Goal: Transaction & Acquisition: Purchase product/service

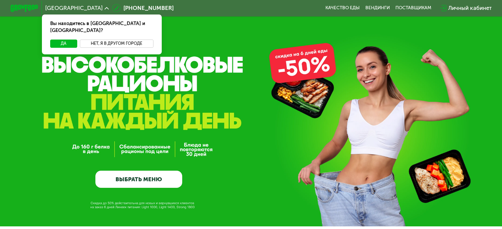
click at [112, 40] on button "Нет, я в другом городе" at bounding box center [117, 44] width 74 height 8
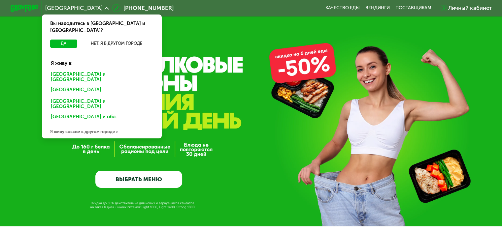
drag, startPoint x: 77, startPoint y: 71, endPoint x: 77, endPoint y: 84, distance: 12.9
click at [77, 71] on div "[GEOGRAPHIC_DATA] и [GEOGRAPHIC_DATA]." at bounding box center [102, 77] width 112 height 15
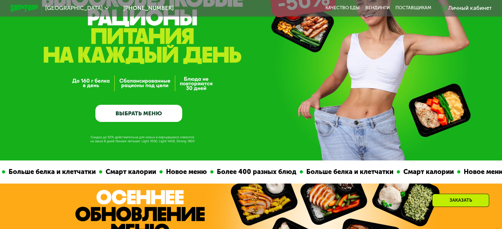
click at [127, 112] on link "ВЫБРАТЬ МЕНЮ" at bounding box center [138, 113] width 87 height 17
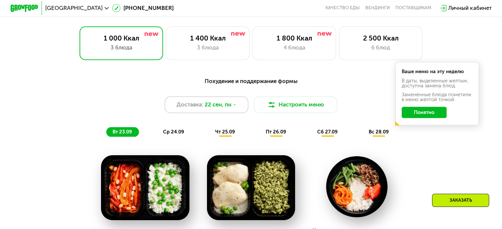
scroll to position [444, 0]
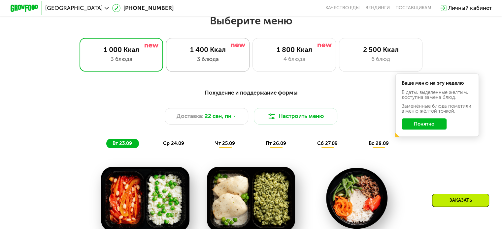
click at [211, 52] on div "1 400 Ккал" at bounding box center [207, 50] width 69 height 8
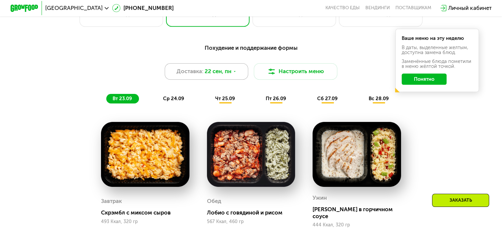
scroll to position [477, 0]
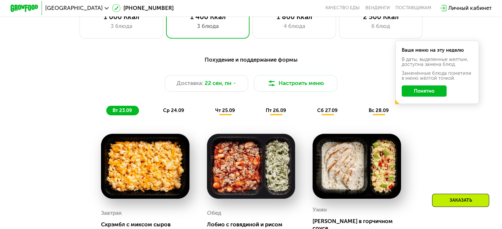
click at [168, 113] on span "ср 24.09" at bounding box center [173, 111] width 21 height 6
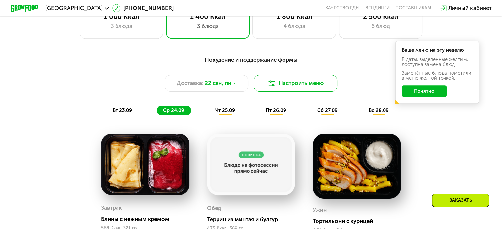
click at [296, 84] on button "Настроить меню" at bounding box center [296, 83] width 84 height 17
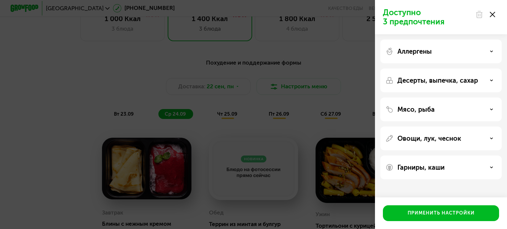
click at [414, 51] on p "Аллергены" at bounding box center [414, 52] width 34 height 8
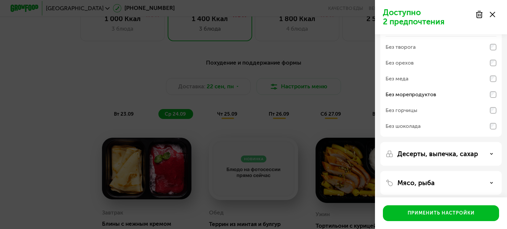
scroll to position [66, 0]
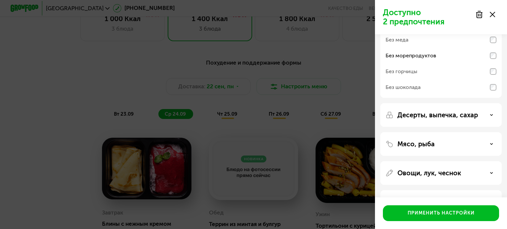
click at [437, 115] on p "Десерты, выпечка, сахар" at bounding box center [437, 115] width 81 height 8
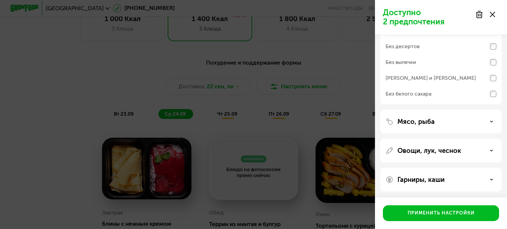
scroll to position [158, 0]
click at [420, 123] on p "Мясо, рыба" at bounding box center [415, 122] width 37 height 8
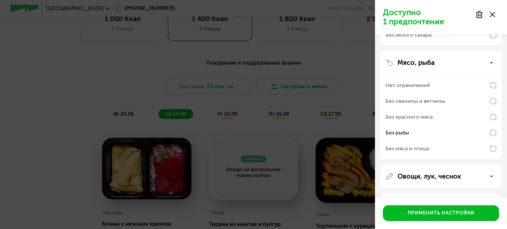
scroll to position [243, 0]
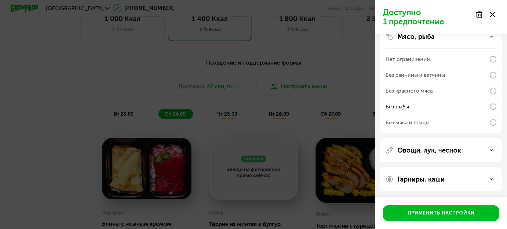
click at [421, 150] on p "Овощи, лук, чеснок" at bounding box center [429, 151] width 64 height 8
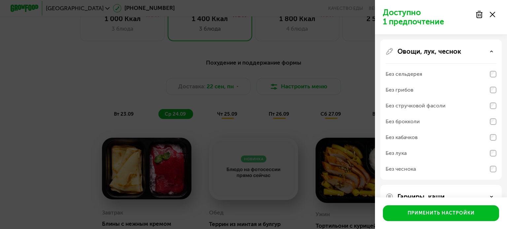
scroll to position [359, 0]
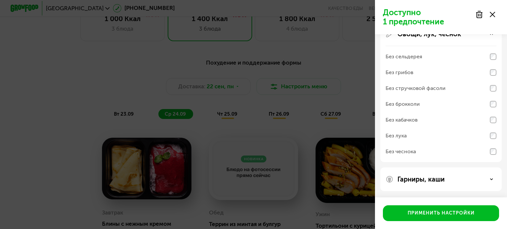
click at [416, 180] on p "Гарниры, каши" at bounding box center [420, 180] width 47 height 8
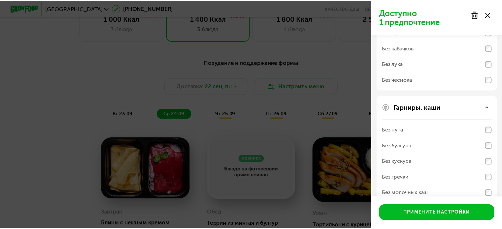
scroll to position [444, 0]
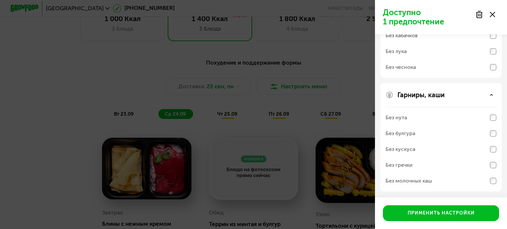
click at [491, 121] on div "Без нута" at bounding box center [441, 118] width 111 height 16
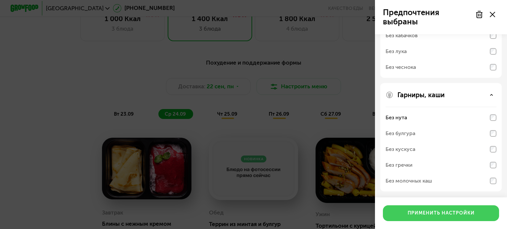
click at [399, 214] on button "Применить настройки" at bounding box center [441, 214] width 116 height 16
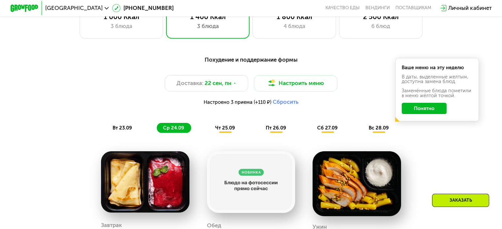
click at [430, 111] on button "Понятно" at bounding box center [424, 108] width 45 height 11
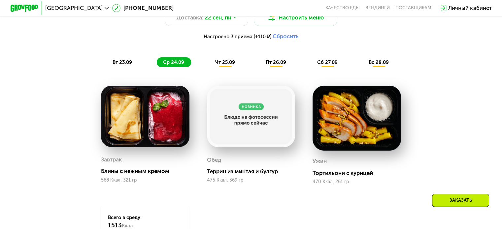
scroll to position [543, 0]
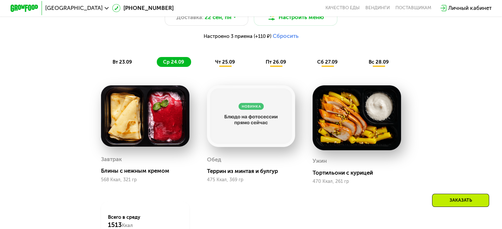
click at [227, 65] on span "чт 25.09" at bounding box center [225, 62] width 20 height 6
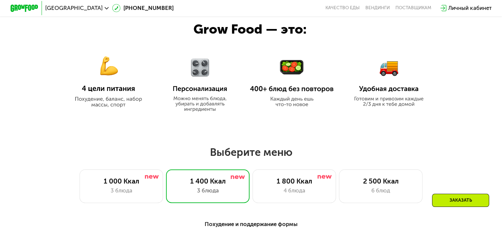
scroll to position [312, 0]
click at [116, 106] on img at bounding box center [109, 77] width 84 height 61
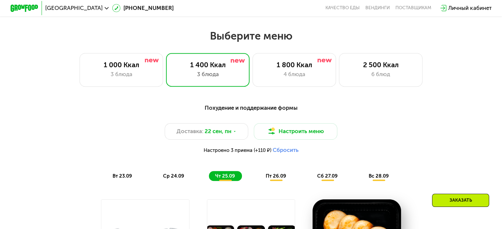
scroll to position [429, 0]
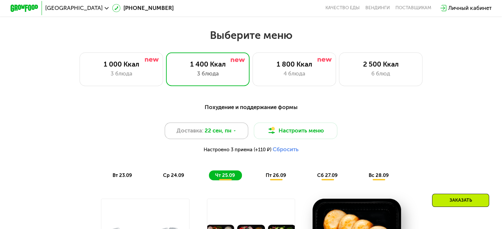
click at [227, 135] on span "22 сен, пн" at bounding box center [218, 131] width 27 height 8
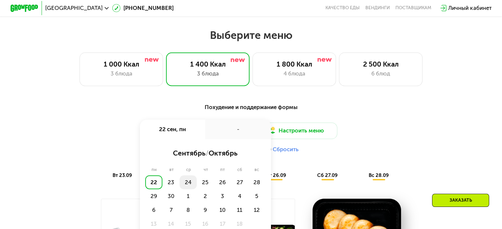
click at [187, 188] on div "24" at bounding box center [188, 183] width 17 height 14
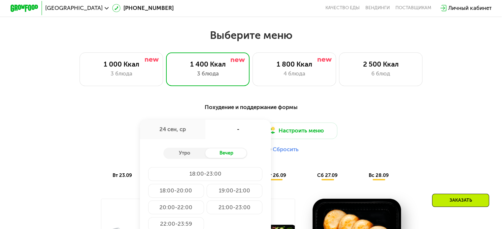
click at [179, 108] on div "Похудение и поддержание формы" at bounding box center [251, 107] width 413 height 9
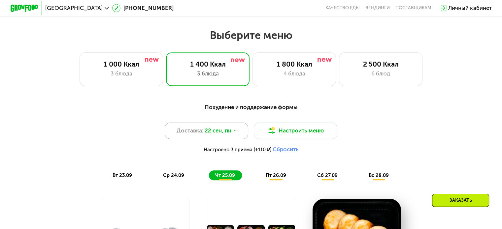
click at [209, 135] on span "22 сен, пн" at bounding box center [218, 131] width 27 height 8
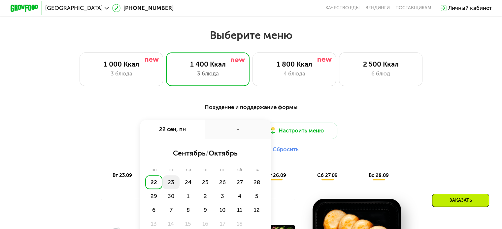
click at [174, 187] on div "23" at bounding box center [170, 183] width 17 height 14
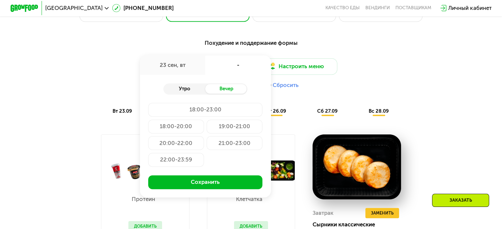
scroll to position [495, 0]
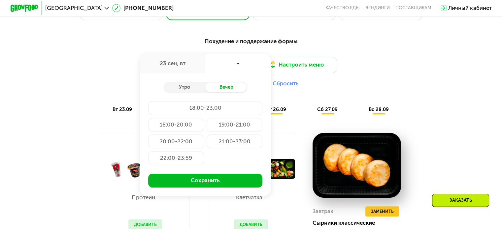
click at [200, 113] on div "18:00-23:00" at bounding box center [205, 108] width 114 height 14
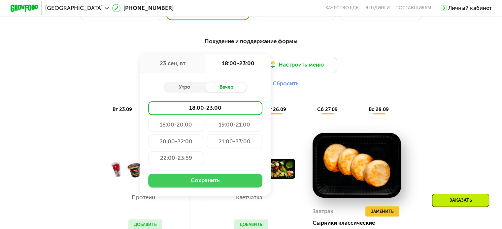
click at [202, 185] on button "Сохранить" at bounding box center [205, 181] width 114 height 14
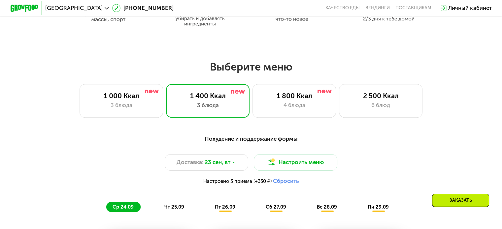
scroll to position [396, 0]
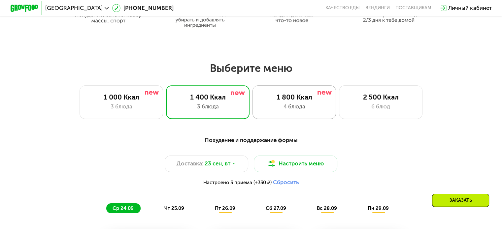
click at [292, 101] on div "1 800 Ккал" at bounding box center [294, 97] width 69 height 8
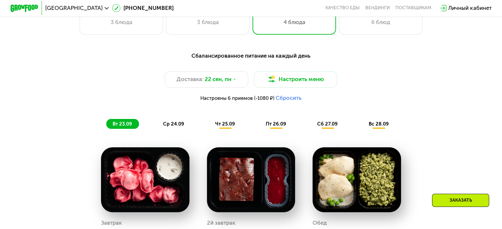
scroll to position [495, 0]
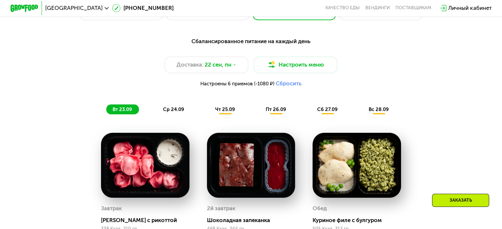
click at [174, 115] on div "ср 24.09" at bounding box center [174, 110] width 34 height 10
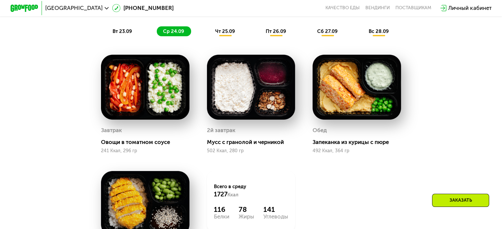
scroll to position [561, 0]
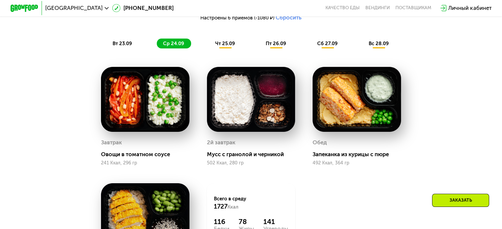
click at [230, 47] on span "чт 25.09" at bounding box center [225, 44] width 20 height 6
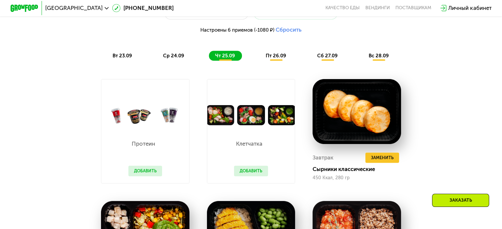
scroll to position [528, 0]
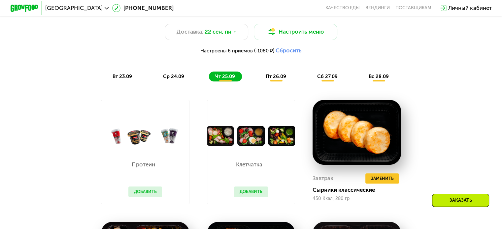
click at [278, 77] on div "пт 26.09" at bounding box center [276, 77] width 34 height 10
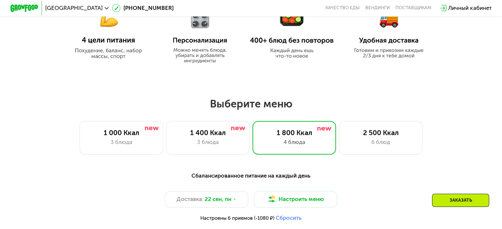
scroll to position [297, 0]
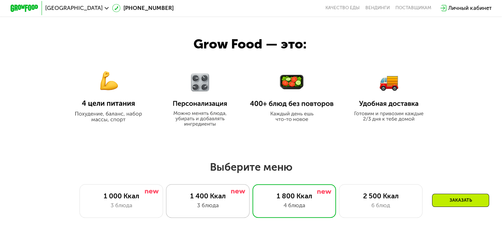
click at [212, 200] on div "1 400 Ккал" at bounding box center [207, 196] width 69 height 8
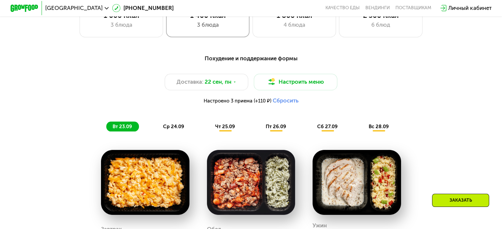
scroll to position [462, 0]
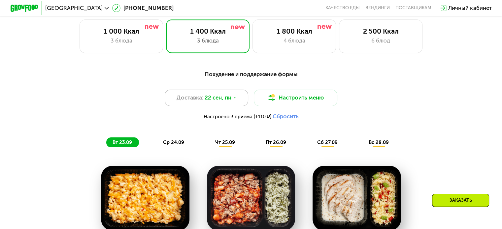
click at [192, 101] on span "Доставка:" at bounding box center [190, 98] width 27 height 8
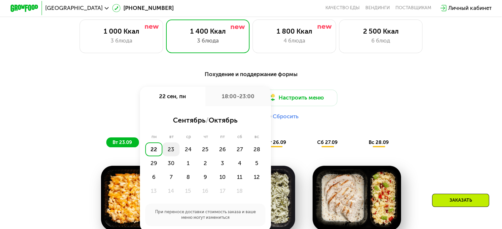
click at [170, 154] on div "23" at bounding box center [170, 150] width 17 height 14
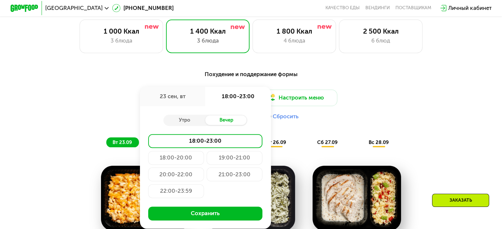
click at [197, 142] on div "18:00-23:00" at bounding box center [205, 141] width 114 height 14
click at [194, 220] on button "Сохранить" at bounding box center [205, 214] width 114 height 14
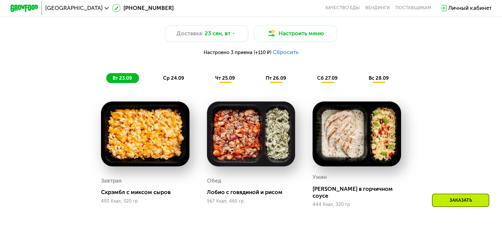
scroll to position [594, 0]
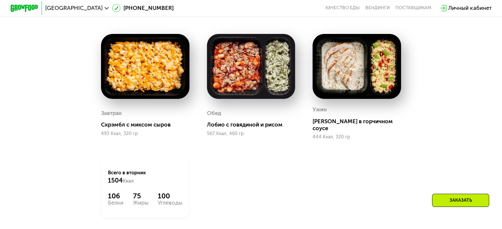
click at [456, 200] on div "Заказать" at bounding box center [460, 200] width 57 height 13
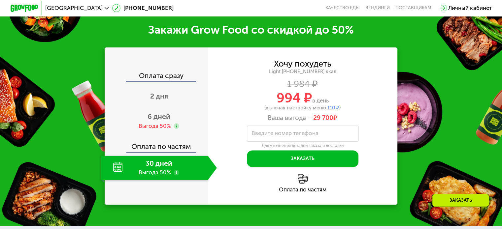
scroll to position [858, 0]
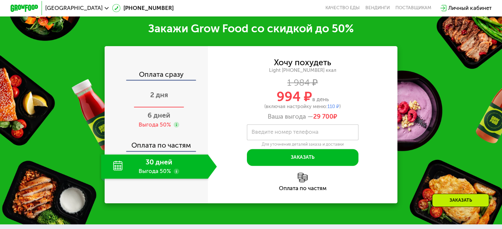
click at [152, 97] on span "2 дня" at bounding box center [159, 95] width 18 height 8
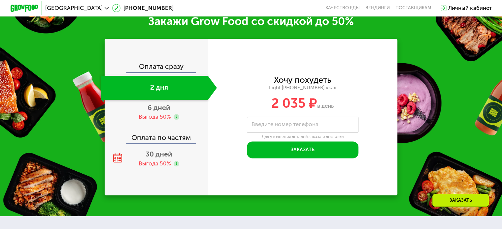
scroll to position [840, 0]
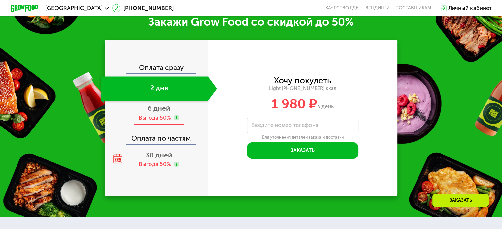
click at [161, 113] on span "6 дней" at bounding box center [159, 108] width 23 height 8
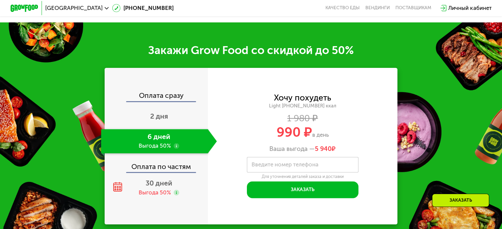
scroll to position [858, 0]
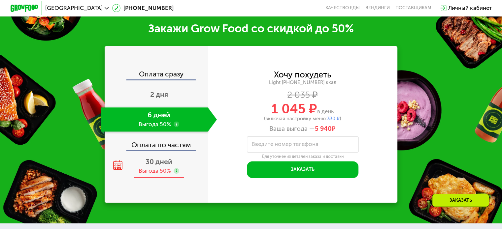
click at [151, 172] on div "Выгода 50%" at bounding box center [155, 171] width 32 height 8
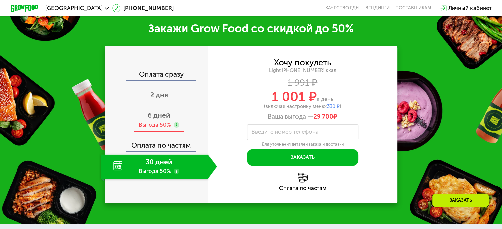
click at [149, 119] on span "6 дней" at bounding box center [159, 115] width 23 height 8
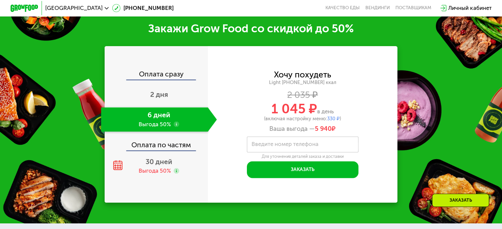
click at [259, 147] on label "Введите номер телефона" at bounding box center [285, 145] width 67 height 4
click at [259, 148] on input "Введите номер телефона" at bounding box center [303, 145] width 112 height 16
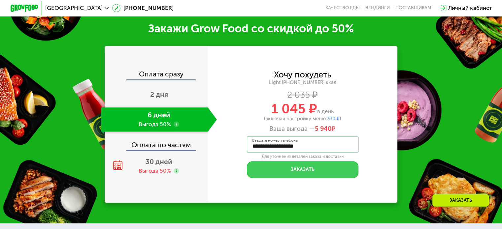
type input "**********"
click at [314, 173] on button "Заказать" at bounding box center [303, 169] width 112 height 17
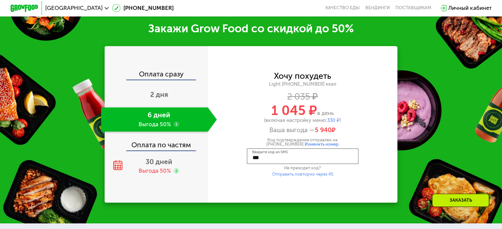
type input "****"
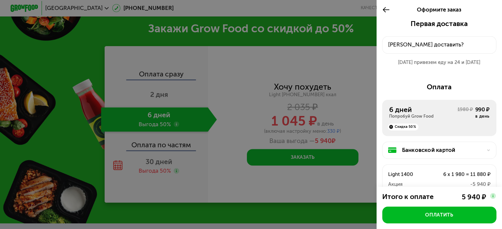
click at [410, 46] on div "Куда доставить?" at bounding box center [439, 45] width 103 height 8
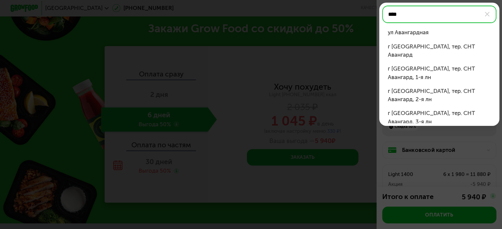
click at [404, 38] on li "ул Авангардная" at bounding box center [439, 33] width 114 height 14
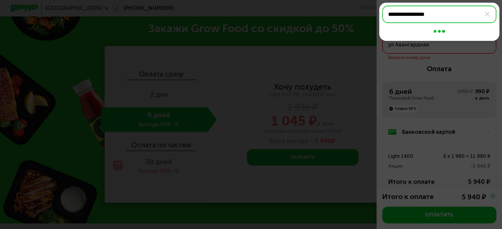
click at [418, 50] on div "**********" at bounding box center [439, 44] width 114 height 17
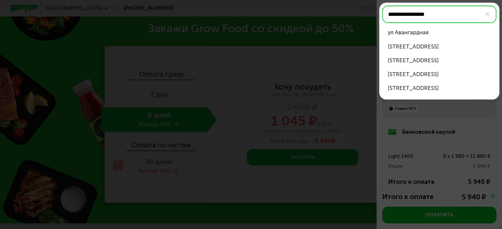
click at [434, 46] on div "ул Авангардная, д 2" at bounding box center [439, 47] width 103 height 8
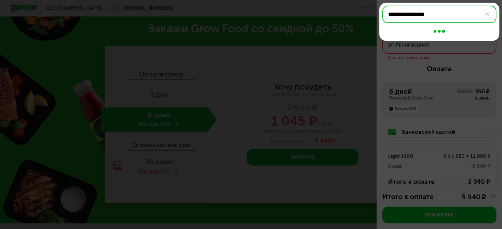
type input "**********"
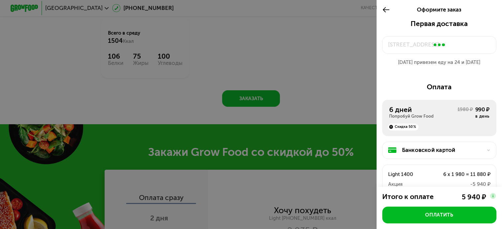
scroll to position [726, 0]
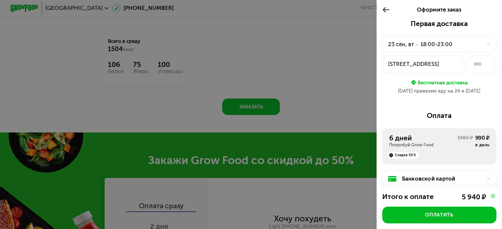
click at [435, 65] on div "ул Авангардная, 2" at bounding box center [423, 64] width 71 height 8
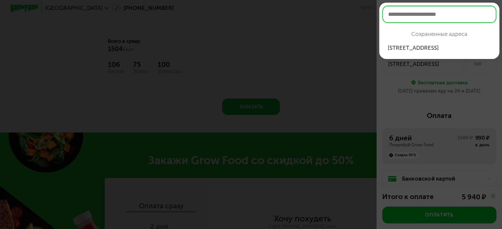
click at [436, 50] on div "ул Авангардная, 2" at bounding box center [439, 48] width 103 height 8
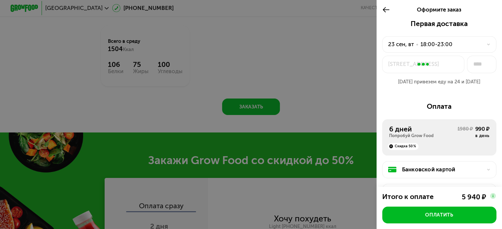
click at [433, 65] on div at bounding box center [424, 64] width 82 height 17
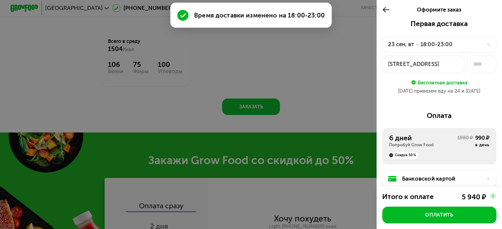
click at [439, 65] on div "ул Авангардная, 2" at bounding box center [423, 64] width 71 height 8
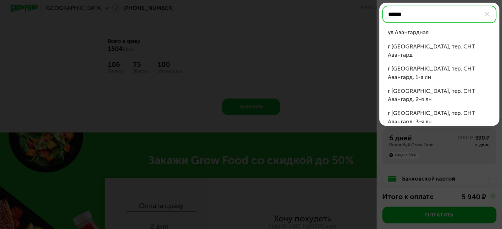
click at [413, 38] on li "ул Авангардная" at bounding box center [439, 33] width 114 height 14
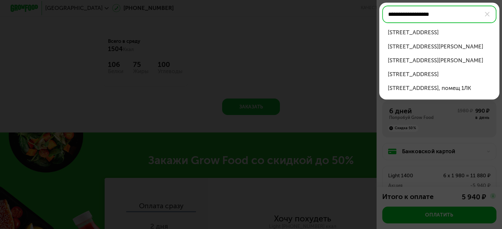
click at [434, 33] on div "ул Авангардная, д 23" at bounding box center [439, 32] width 103 height 8
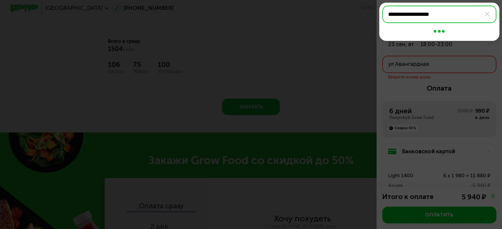
type input "**********"
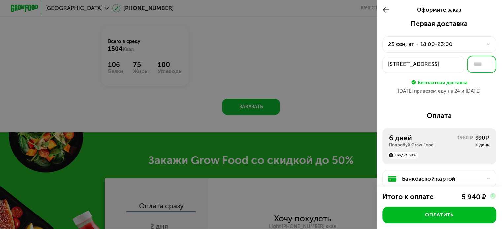
click at [480, 64] on input "text" at bounding box center [481, 64] width 29 height 17
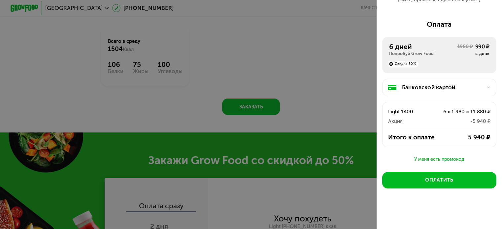
scroll to position [94, 0]
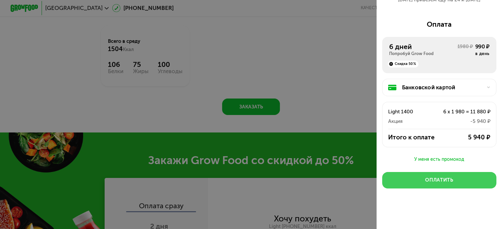
type input "**"
click at [440, 183] on div "Оплатить" at bounding box center [439, 180] width 28 height 7
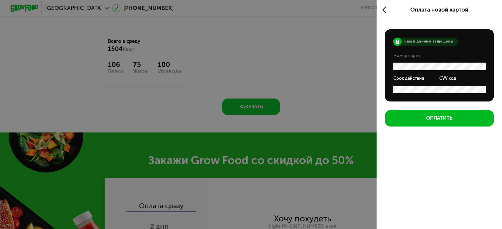
scroll to position [0, 0]
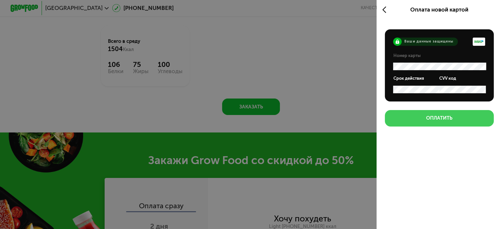
click at [440, 121] on div "Оплатить" at bounding box center [439, 118] width 26 height 7
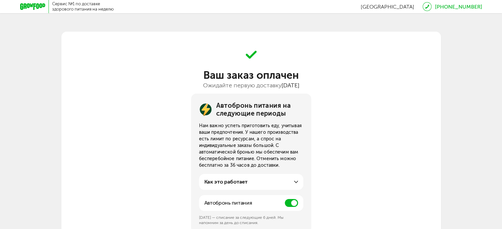
click at [28, 6] on icon at bounding box center [32, 6] width 25 height 7
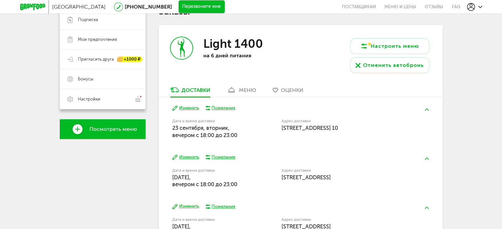
scroll to position [165, 0]
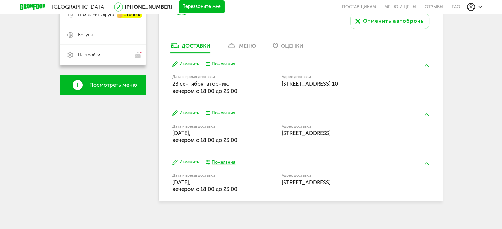
click at [186, 112] on button "Изменить" at bounding box center [185, 113] width 27 height 6
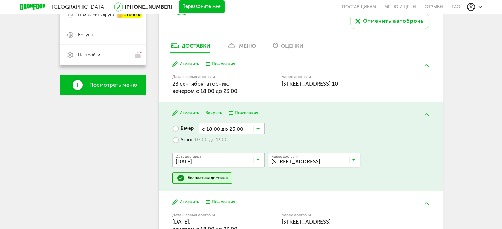
click at [354, 161] on icon at bounding box center [353, 161] width 3 height 7
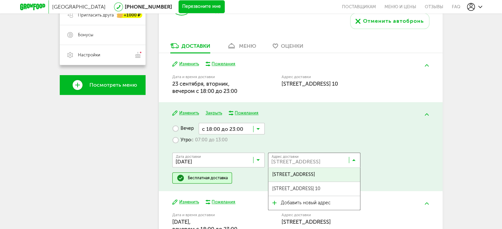
click at [135, 150] on div "+7 (985) 545-64-03 Мои заказы Подписка Мои предпочтения Пригласить друга +1000 …" at bounding box center [103, 80] width 86 height 335
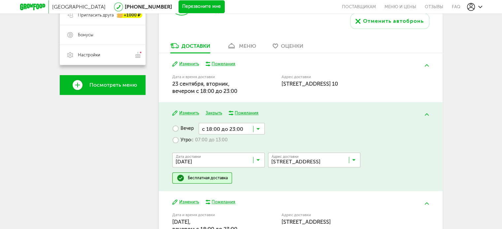
click at [168, 137] on div "Изменить Закрыть Пожелания Вечер с 18:00 до 23:00 Загрузка... Утро с 07:00 до 1…" at bounding box center [301, 146] width 284 height 89
click at [157, 114] on div "+7 (985) 545-64-03 Мои заказы Подписка Мои предпочтения Пригласить друга +1000 …" at bounding box center [251, 80] width 383 height 335
click at [479, 142] on div "Санкт-Петербург 8 (800) 555-21-78 Перезвоните мне поставщикам Меню и цены Отзыв…" at bounding box center [251, 54] width 502 height 439
click at [427, 115] on img at bounding box center [427, 115] width 4 height 2
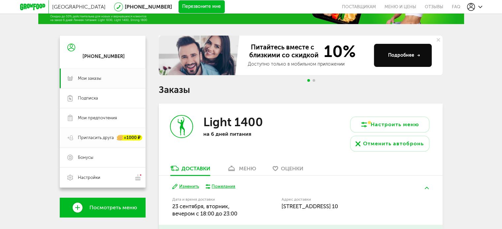
scroll to position [75, 0]
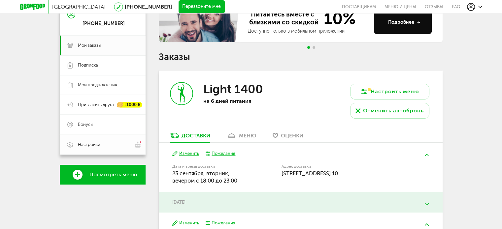
click at [84, 143] on span "Настройки" at bounding box center [89, 145] width 22 height 6
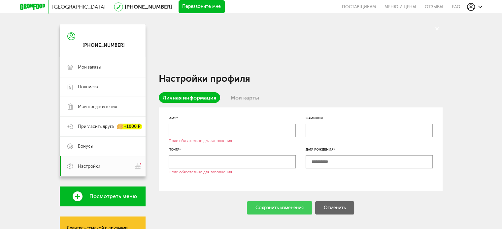
scroll to position [42, 0]
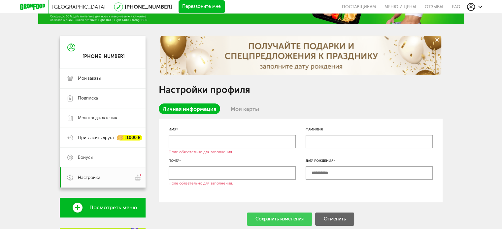
click at [208, 139] on input "text" at bounding box center [232, 141] width 127 height 13
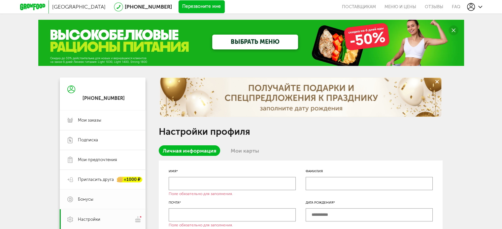
scroll to position [0, 0]
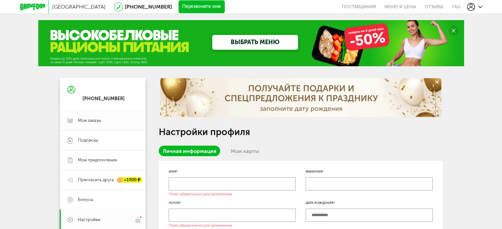
click at [92, 122] on span "Мои заказы" at bounding box center [89, 121] width 23 height 6
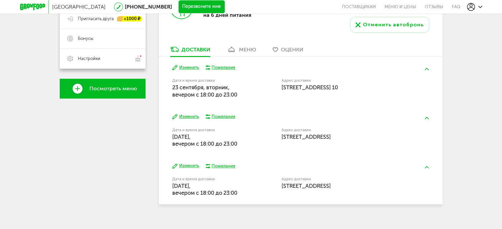
scroll to position [165, 0]
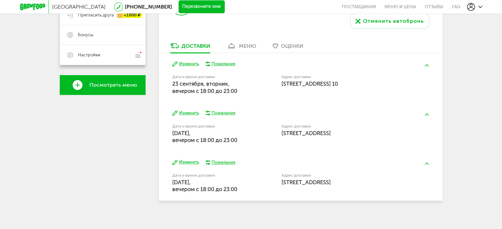
click at [185, 112] on button "Изменить" at bounding box center [185, 113] width 27 height 6
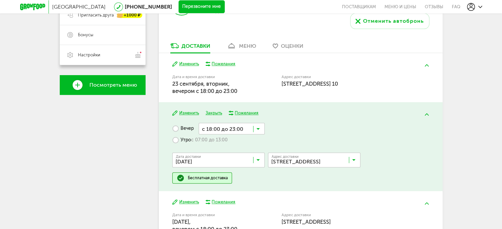
click at [354, 160] on icon at bounding box center [353, 161] width 3 height 7
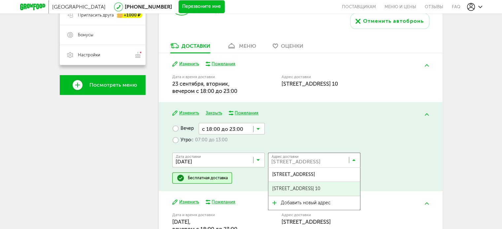
click at [335, 187] on span "ул Авангардная, 23, кв. 10" at bounding box center [314, 189] width 92 height 14
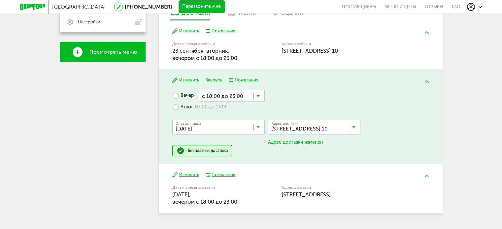
scroll to position [215, 0]
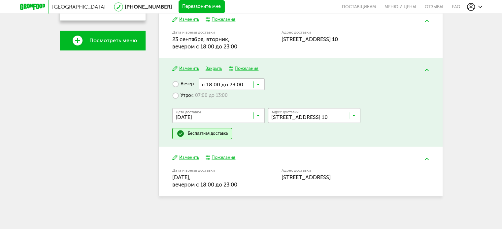
click at [188, 157] on button "Изменить" at bounding box center [185, 158] width 27 height 6
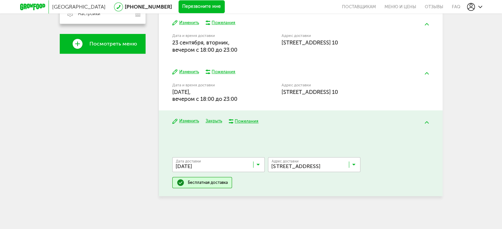
scroll to position [210, 0]
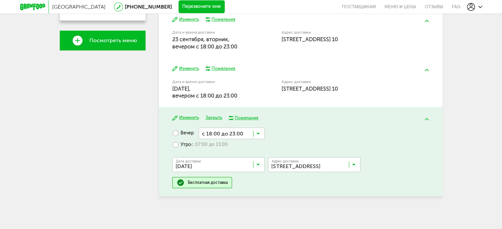
click at [355, 164] on input "Search for option" at bounding box center [316, 166] width 92 height 11
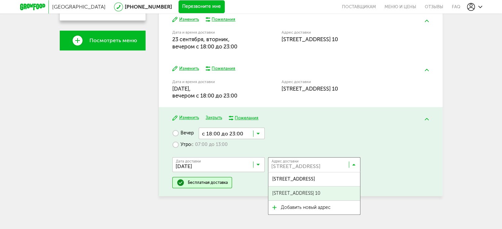
click at [331, 191] on span "ул Авангардная, 23, кв. 10" at bounding box center [314, 194] width 92 height 14
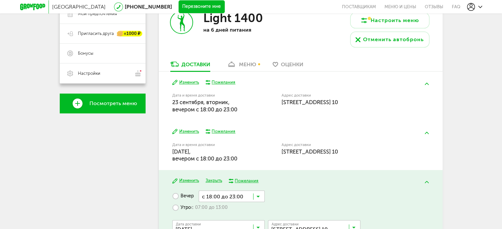
scroll to position [144, 0]
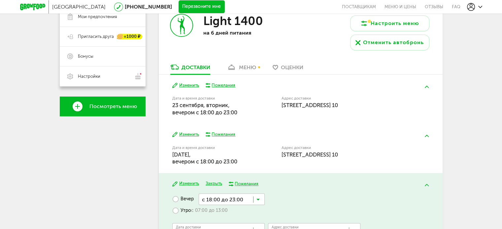
click at [243, 67] on div "меню" at bounding box center [247, 67] width 17 height 6
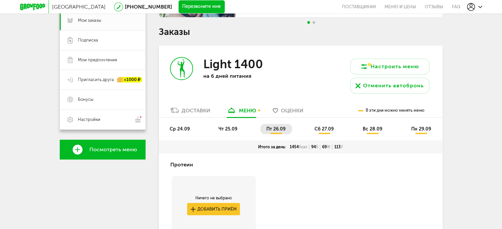
scroll to position [86, 0]
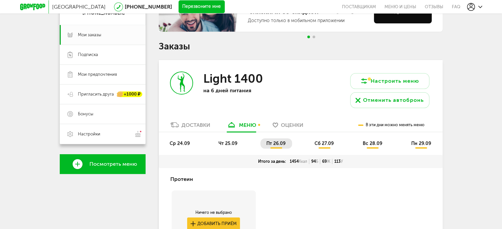
click at [178, 144] on span "ср 24.09" at bounding box center [180, 144] width 20 height 6
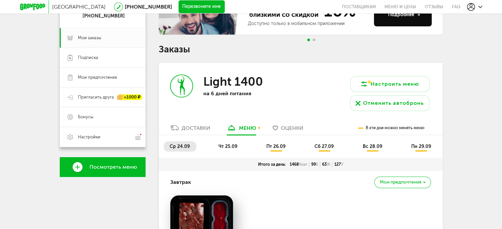
scroll to position [76, 0]
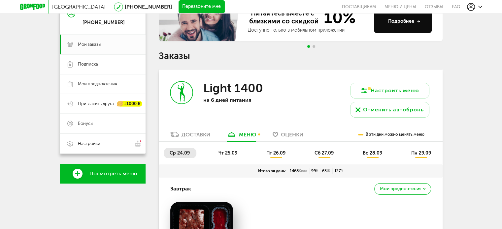
click at [230, 154] on span "чт 25.09" at bounding box center [228, 154] width 19 height 6
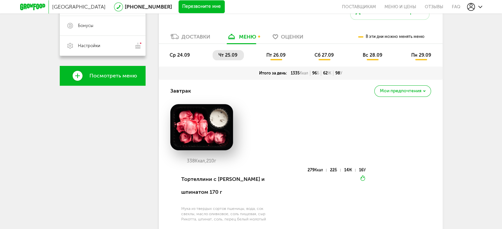
scroll to position [175, 0]
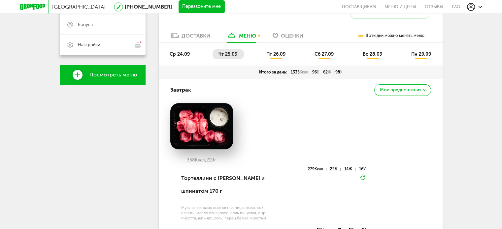
click at [279, 54] on span "пт 26.09" at bounding box center [275, 54] width 19 height 6
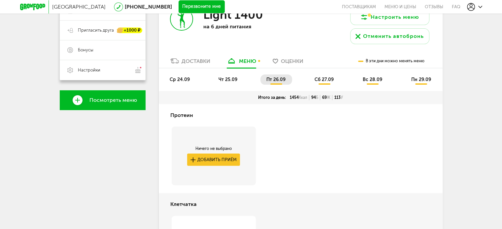
scroll to position [142, 0]
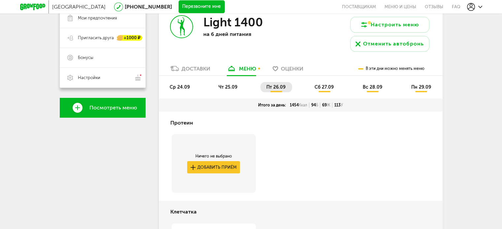
click at [327, 88] on span "сб 27.09" at bounding box center [324, 88] width 19 height 6
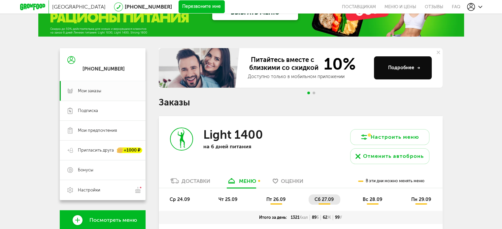
scroll to position [33, 0]
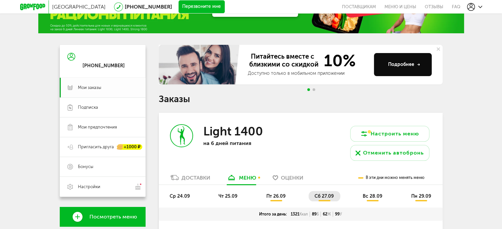
click at [90, 89] on span "Мои заказы" at bounding box center [89, 88] width 23 height 6
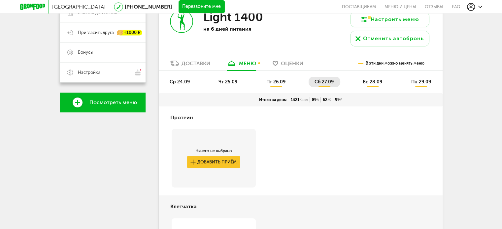
scroll to position [132, 0]
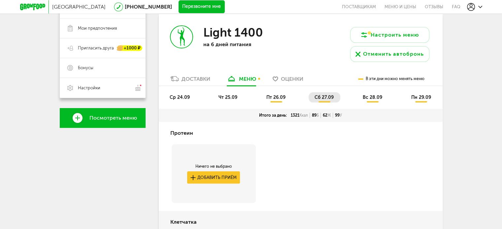
click at [173, 97] on span "ср 24.09" at bounding box center [180, 98] width 20 height 6
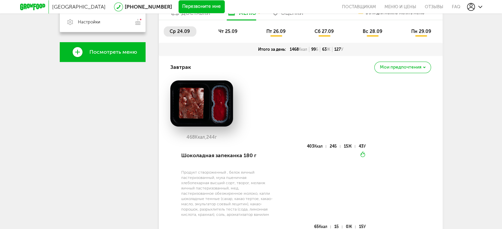
scroll to position [165, 0]
